Goal: Task Accomplishment & Management: Complete application form

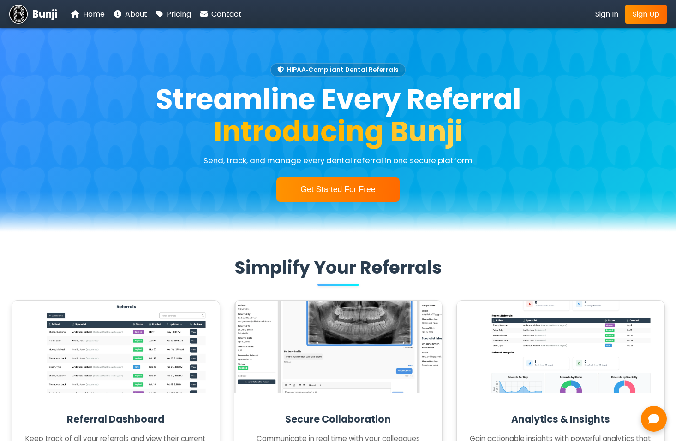
click at [352, 194] on button "Get Started For Free" at bounding box center [337, 190] width 123 height 24
